Goal: Task Accomplishment & Management: Use online tool/utility

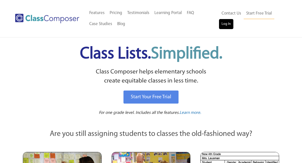
click at [224, 26] on link "Log In" at bounding box center [226, 24] width 14 height 10
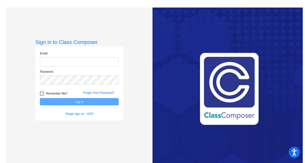
type input "tothc@bbhcsd.org"
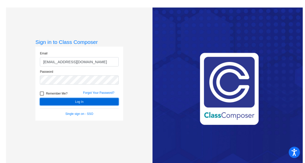
click at [80, 100] on button "Log In" at bounding box center [79, 101] width 79 height 7
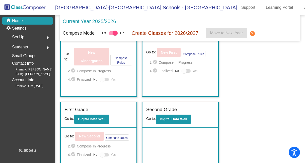
scroll to position [29, 0]
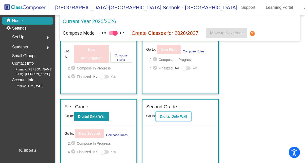
click at [182, 118] on button "Digital Data Wall" at bounding box center [173, 116] width 35 height 9
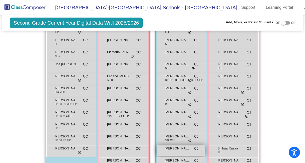
scroll to position [217, 0]
